Goal: Complete application form

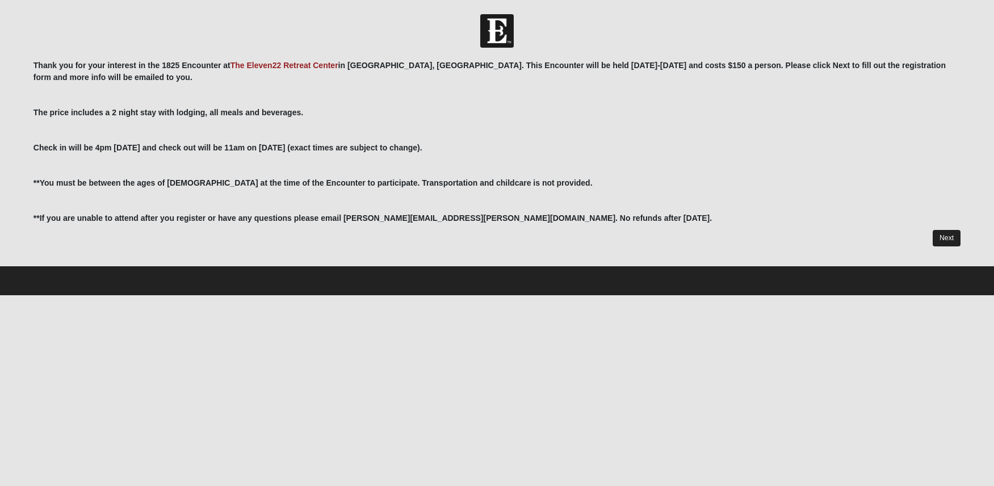
click at [949, 239] on link "Next" at bounding box center [947, 238] width 28 height 16
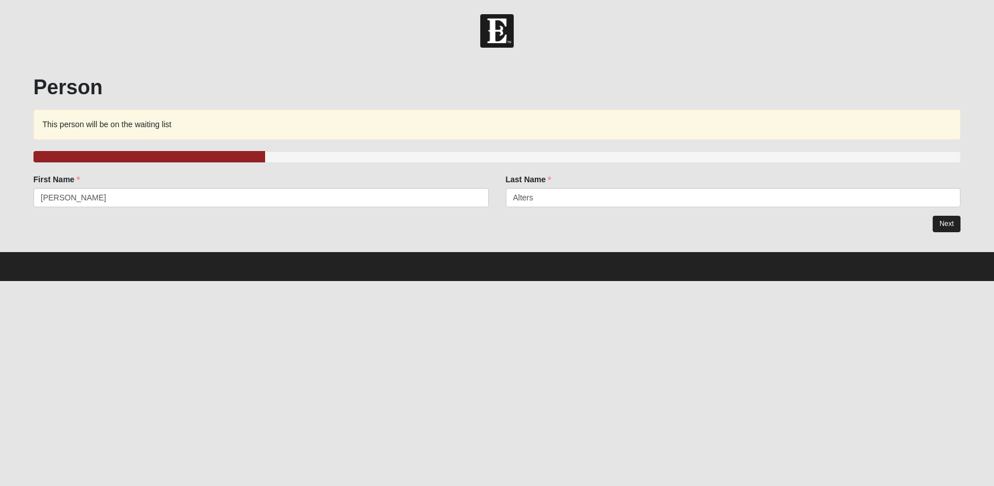
click at [960, 223] on link "Next" at bounding box center [947, 224] width 28 height 16
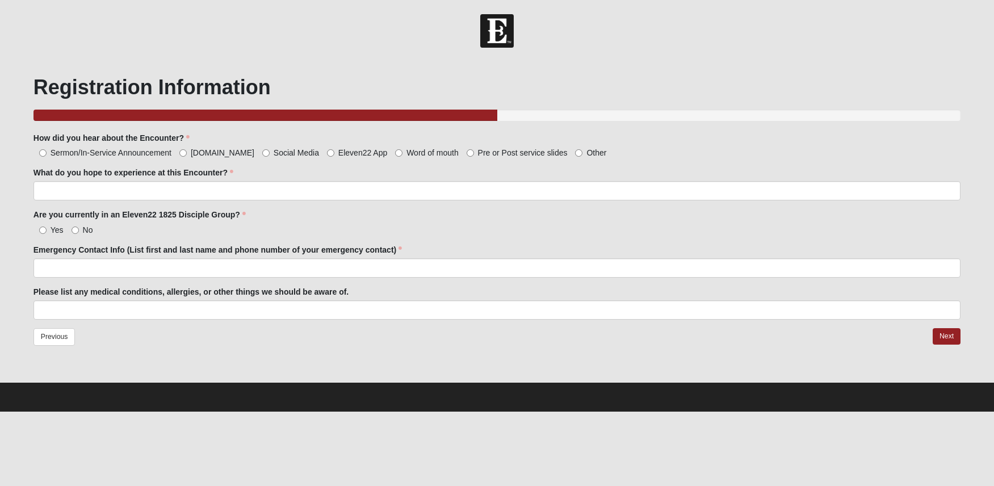
click at [575, 153] on input "Other" at bounding box center [578, 152] width 7 height 7
radio input "true"
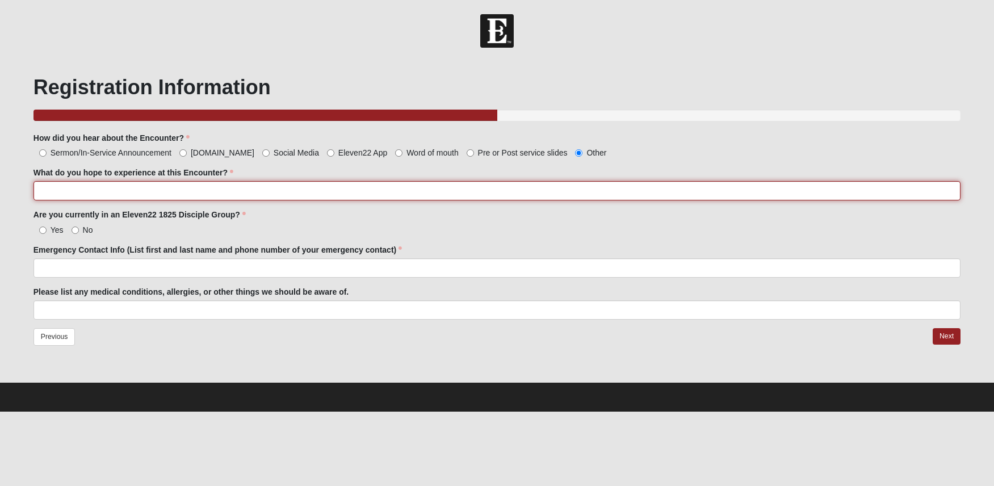
click at [195, 194] on input "What do you hope to experience at this Encounter?" at bounding box center [497, 190] width 927 height 19
type input "A deeper relationship with [PERSON_NAME] and growing community with our [DEMOGR…"
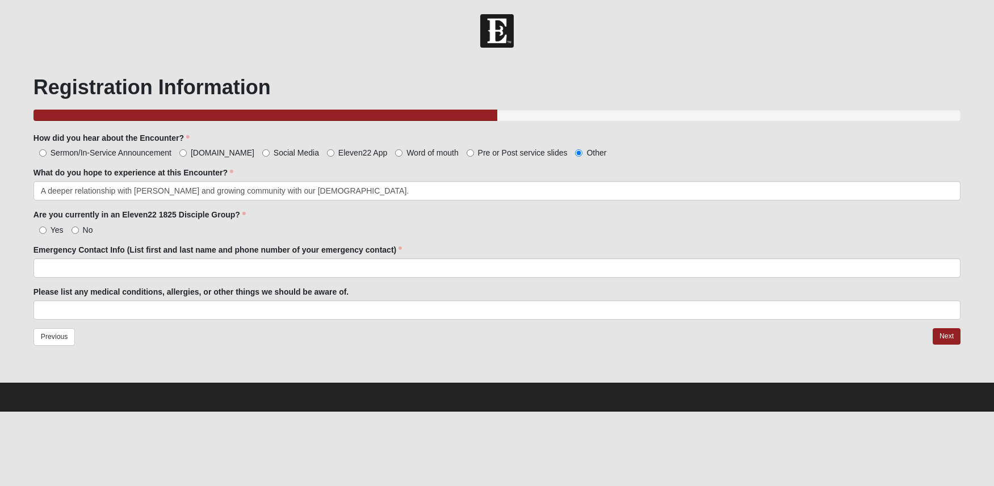
click at [76, 231] on input "No" at bounding box center [75, 230] width 7 height 7
radio input "true"
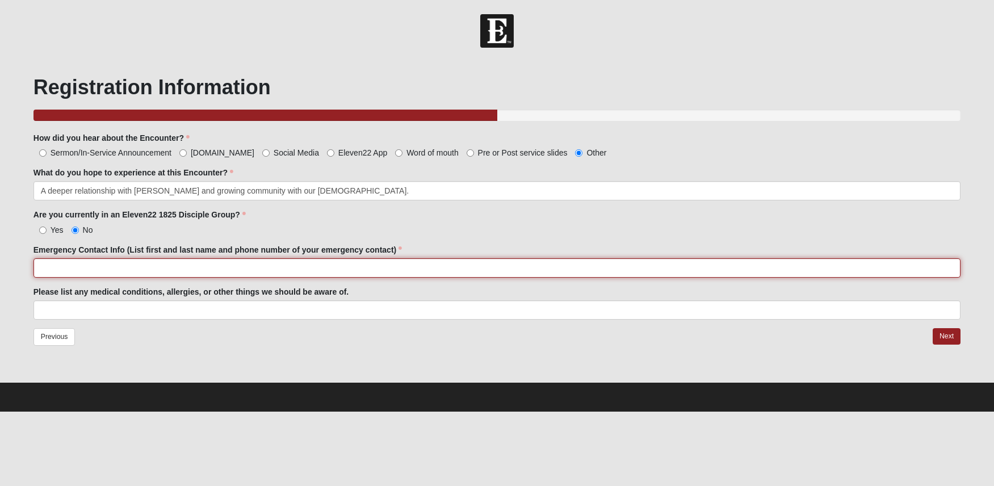
click at [78, 265] on input "Emergency Contact Info (List first and last name and phone number of your emerg…" at bounding box center [497, 267] width 927 height 19
type input "[PERSON_NAME] [PHONE_NUMBER]"
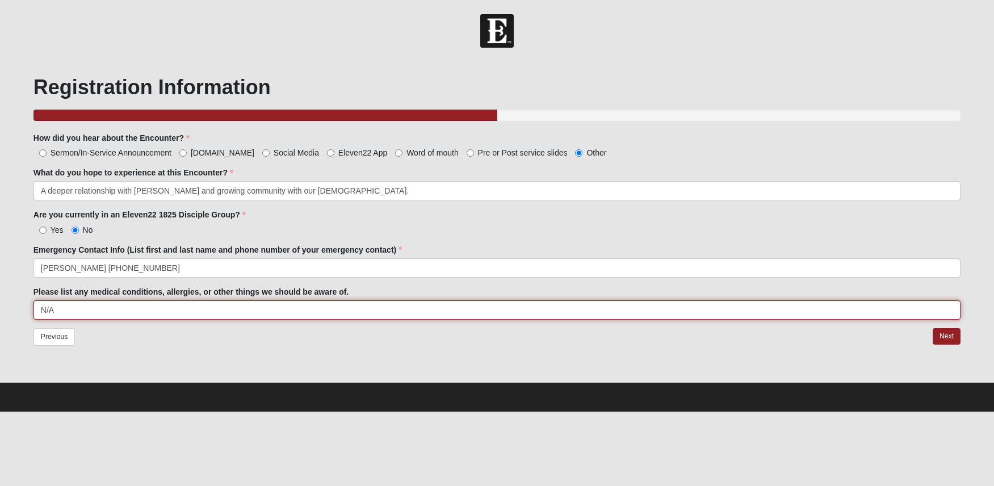
type input "N/A"
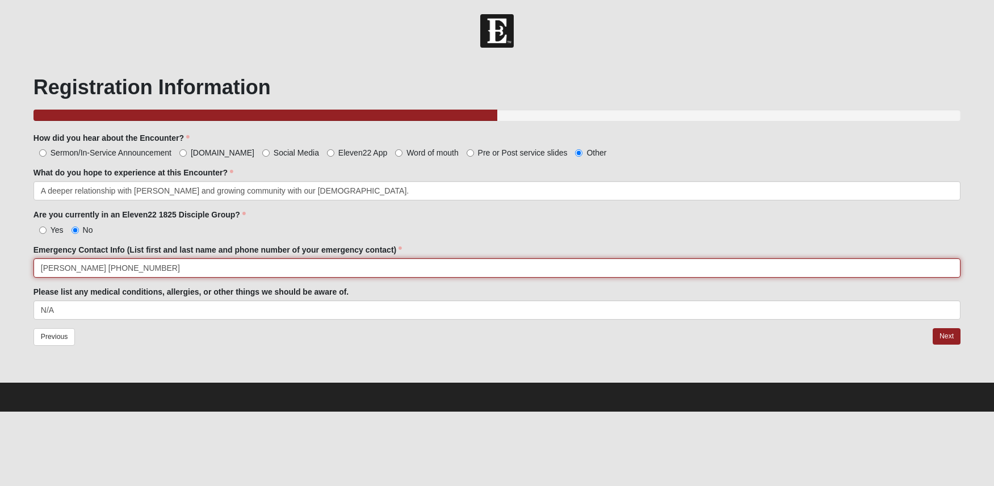
click at [85, 271] on input "[PERSON_NAME] [PHONE_NUMBER]" at bounding box center [497, 267] width 927 height 19
type input "[PERSON_NAME] (Spouse) [PHONE_NUMBER]"
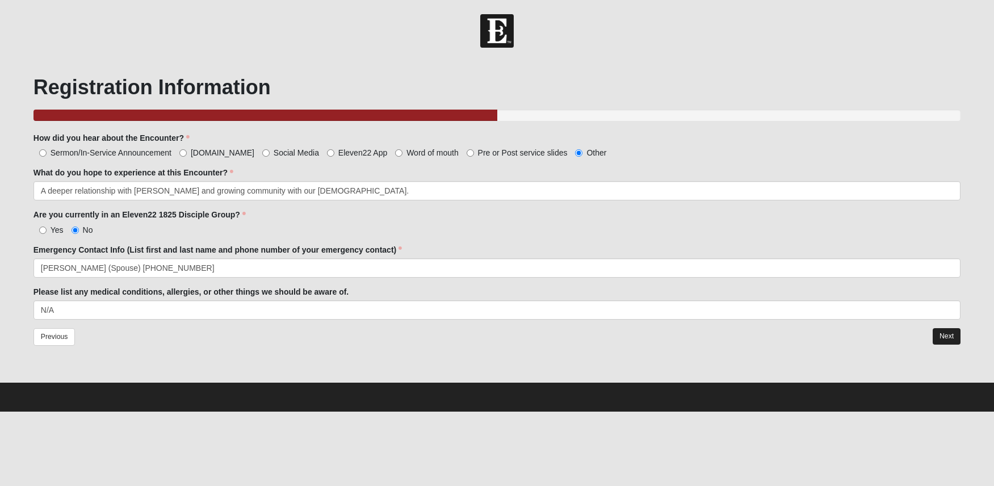
click at [944, 336] on link "Next" at bounding box center [947, 336] width 28 height 16
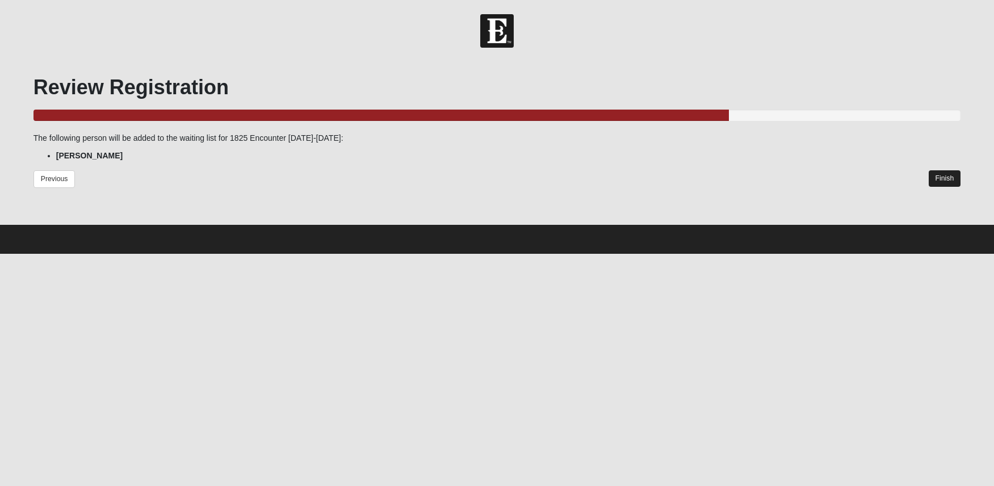
click at [937, 179] on link "Finish" at bounding box center [945, 178] width 32 height 16
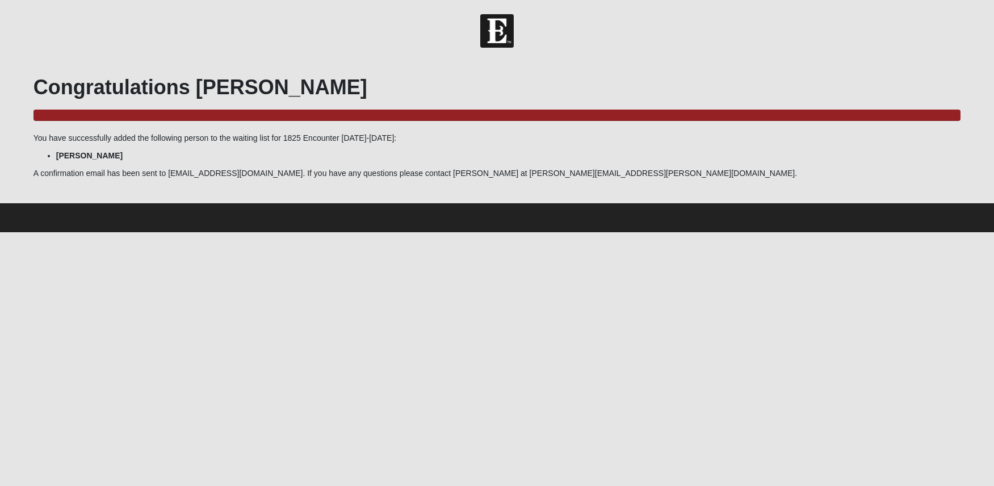
click at [779, 232] on html "Hello [PERSON_NAME] My Account Log Out 1825 Encounter [DATE]-[DATE] Events 1825…" at bounding box center [497, 116] width 994 height 232
click at [259, 93] on h1 "Congratulations [PERSON_NAME]" at bounding box center [497, 87] width 927 height 24
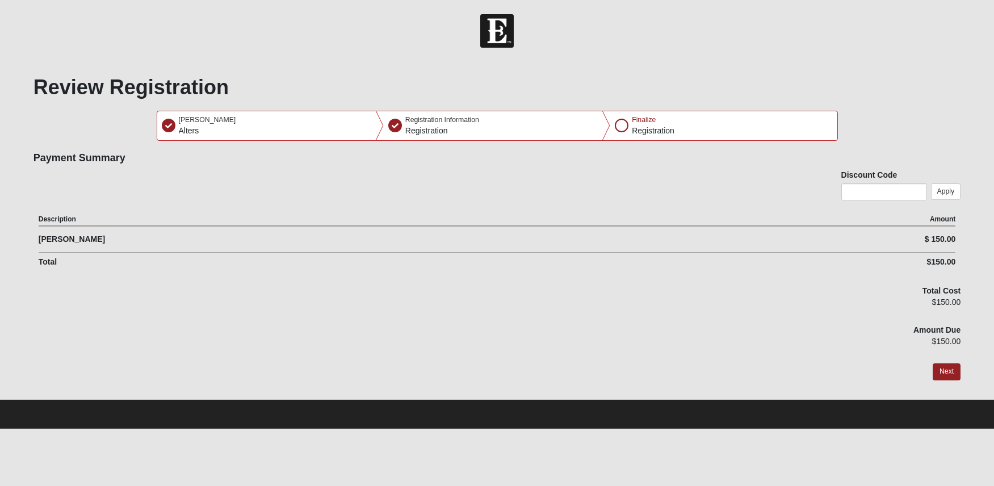
click at [473, 193] on div "Discount Code Apply" at bounding box center [497, 189] width 927 height 41
